Goal: Transaction & Acquisition: Purchase product/service

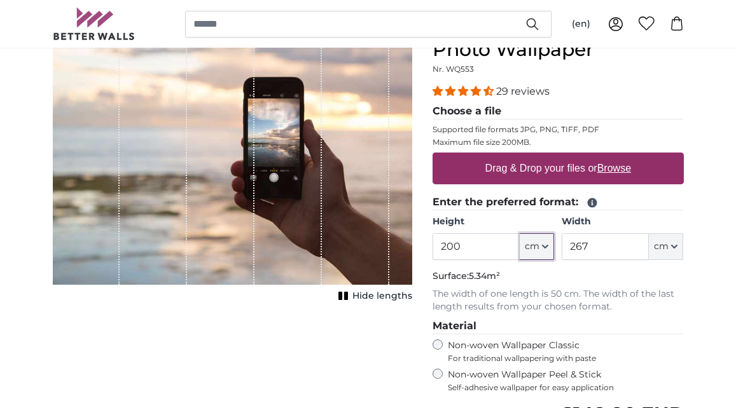
click at [531, 250] on span "cm" at bounding box center [532, 246] width 15 height 13
click at [526, 302] on link "Inches (inch)" at bounding box center [537, 303] width 112 height 23
type input "78.7"
type input "105.1"
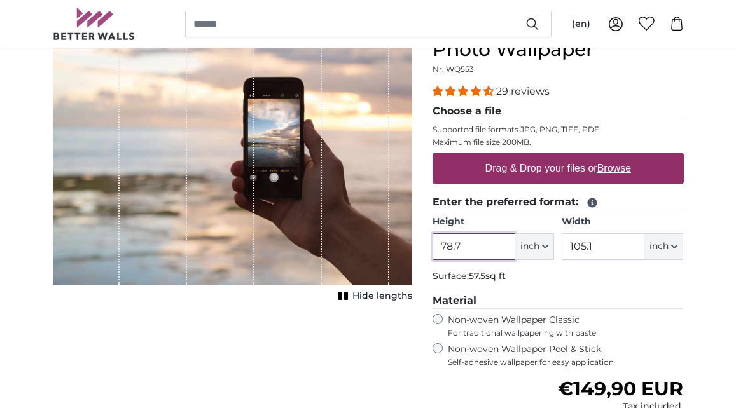
click at [478, 247] on input "78.7" at bounding box center [474, 246] width 83 height 27
type input "9"
type input "41"
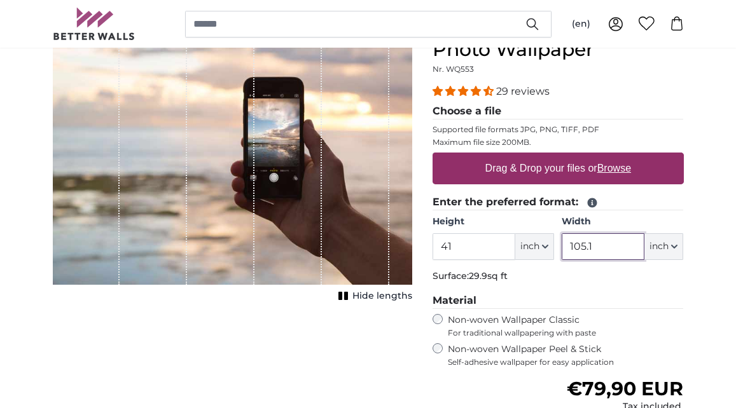
click at [597, 248] on input "105.1" at bounding box center [603, 246] width 83 height 27
type input "90"
click at [592, 286] on fieldset "Enter the preferred format: Height 41 ft inch Centimeter (cm) Inches (inch) Fee…" at bounding box center [558, 241] width 251 height 93
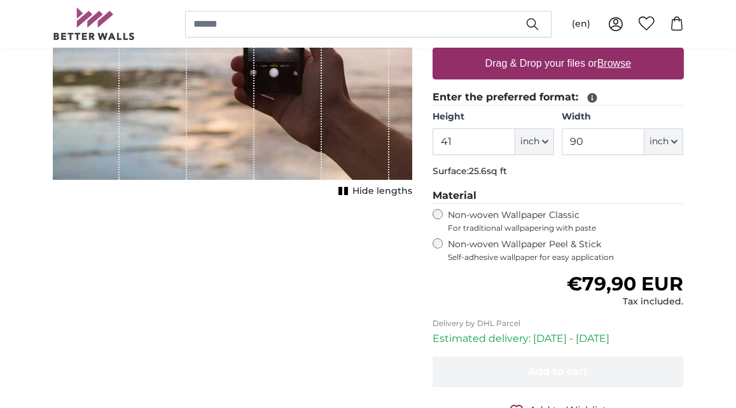
scroll to position [267, 0]
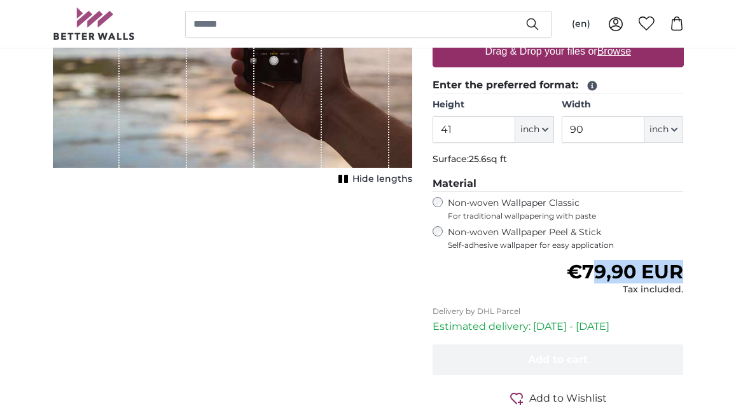
drag, startPoint x: 588, startPoint y: 272, endPoint x: 688, endPoint y: 270, distance: 99.9
click at [688, 270] on div "Personalised Wall Mural Photo Wallpaper Nr. WQ553 29 reviews Choose a file Supp…" at bounding box center [558, 183] width 272 height 571
copy span "9,90 EUR"
click at [585, 283] on span "€79,90 EUR" at bounding box center [625, 272] width 116 height 24
drag, startPoint x: 568, startPoint y: 271, endPoint x: 637, endPoint y: 267, distance: 69.4
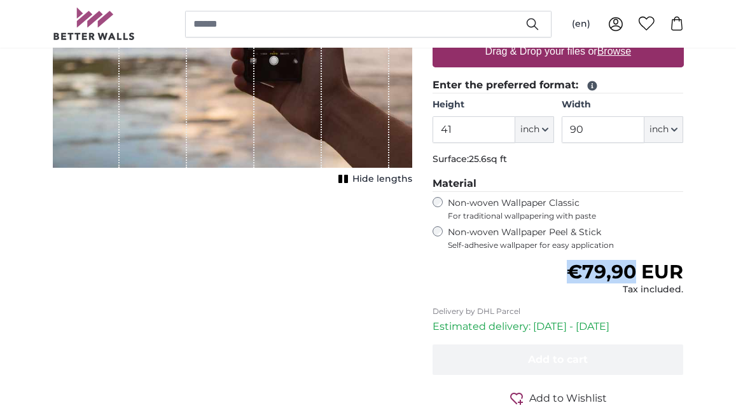
click at [637, 267] on span "€79,90 EUR" at bounding box center [625, 272] width 116 height 24
copy span "€79,90"
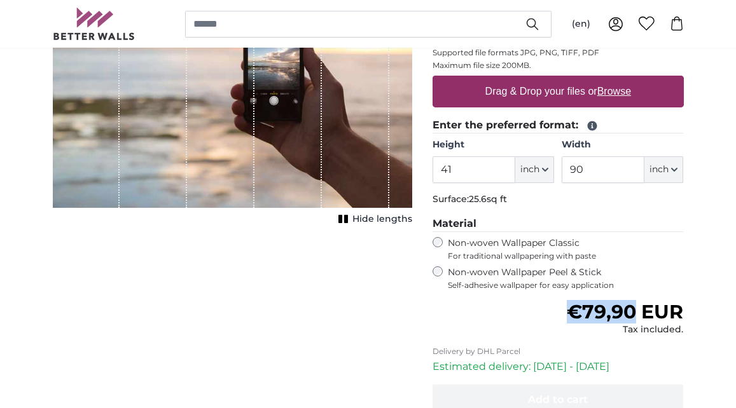
scroll to position [0, 0]
